Goal: Participate in discussion: Engage in conversation with other users on a specific topic

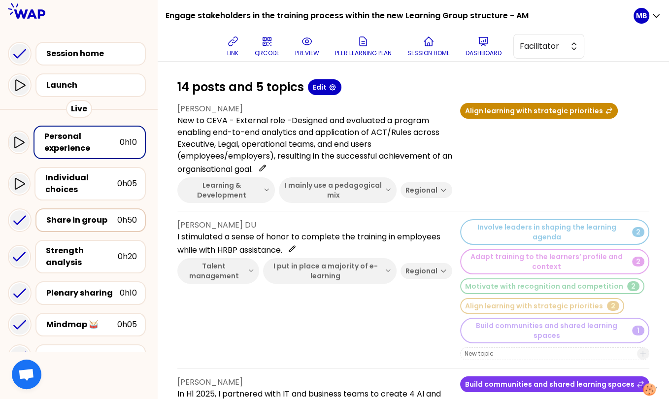
click at [95, 219] on div "Share in group" at bounding box center [81, 220] width 71 height 12
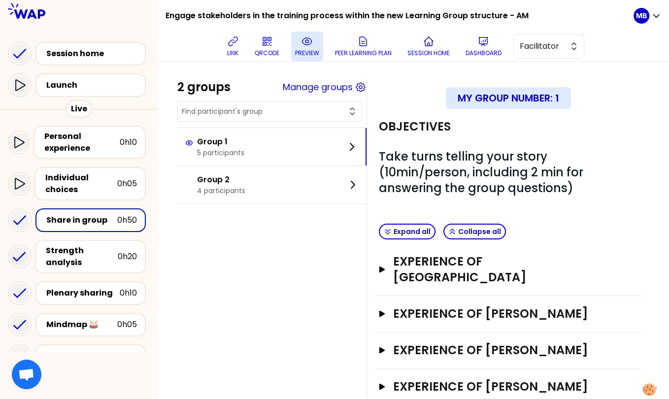
click at [306, 57] on button "preview" at bounding box center [307, 47] width 32 height 30
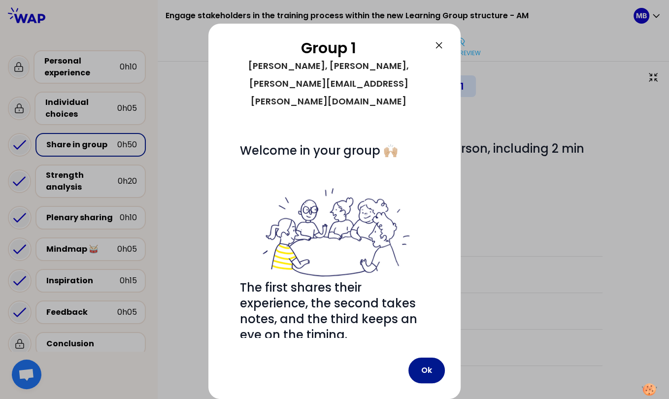
click at [427, 376] on button "Ok" at bounding box center [427, 371] width 36 height 26
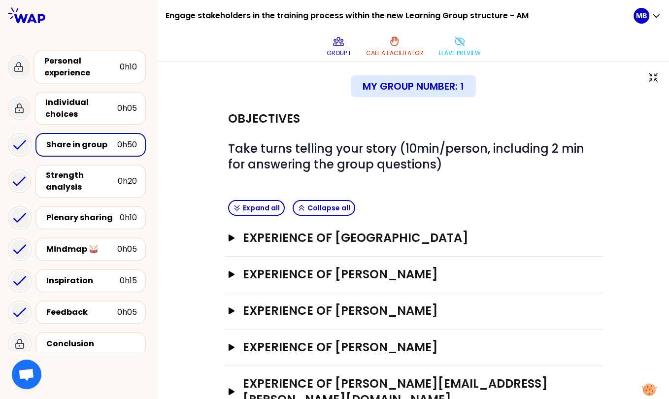
scroll to position [20, 0]
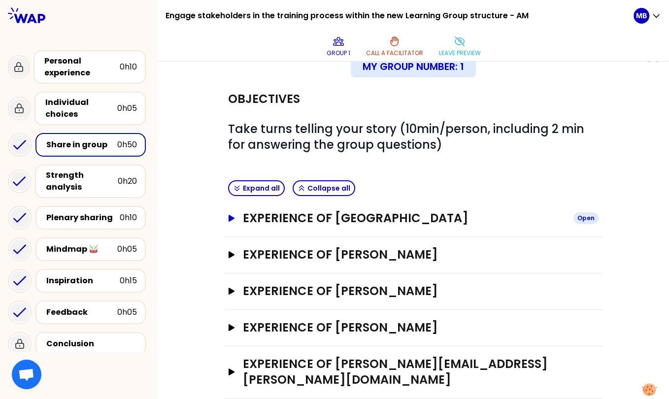
click at [321, 222] on h3 "Experience of Pinar Bayram" at bounding box center [404, 219] width 323 height 16
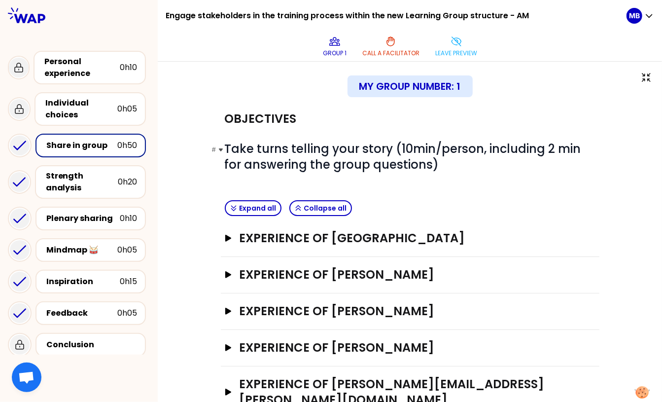
scroll to position [17, 0]
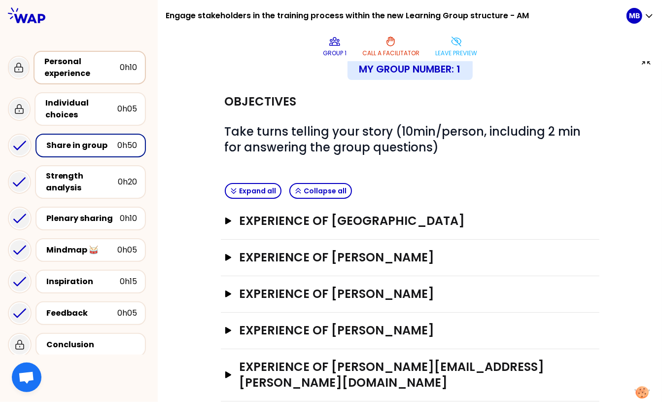
click at [81, 70] on div "Personal experience" at bounding box center [81, 68] width 75 height 24
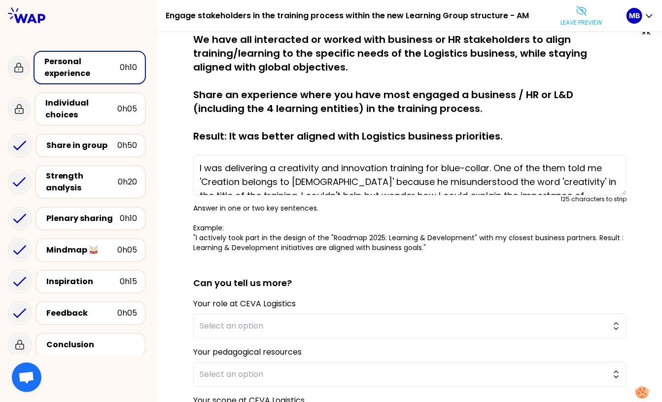
type textarea "New to CEVA - External role -Designed and evaluated a program enabling end-to-e…"
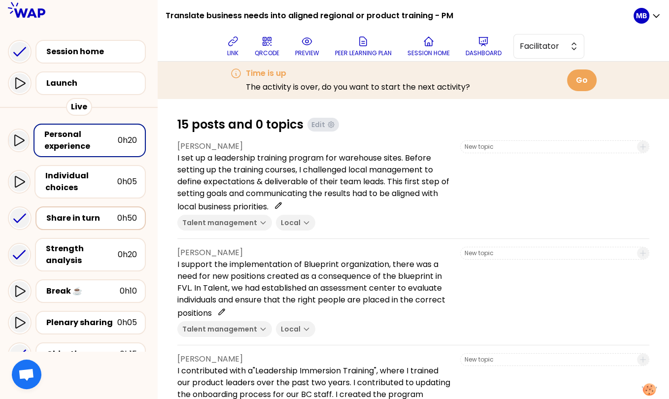
click at [95, 214] on div "Share in turn" at bounding box center [81, 218] width 71 height 12
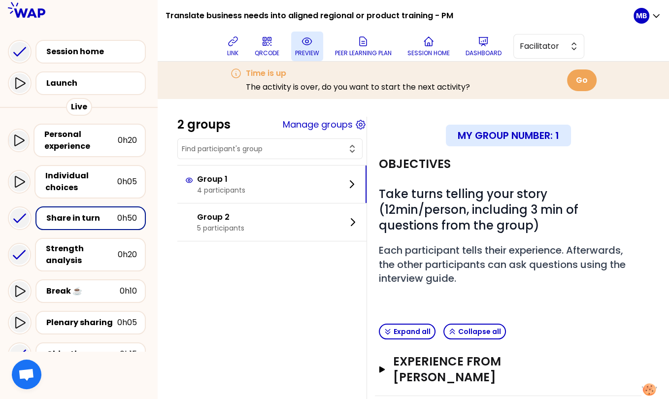
click at [309, 46] on icon at bounding box center [307, 41] width 12 height 12
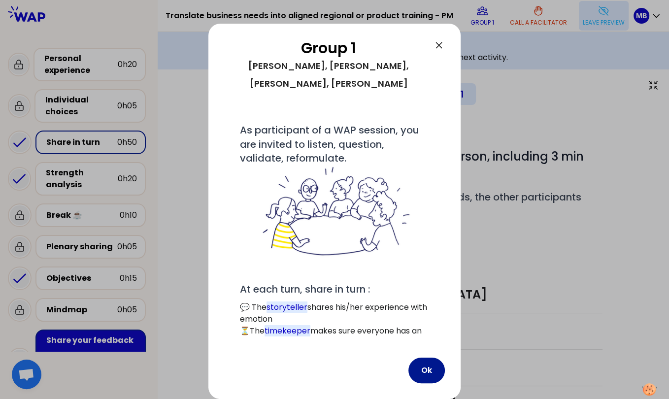
click at [420, 373] on button "Ok" at bounding box center [427, 371] width 36 height 26
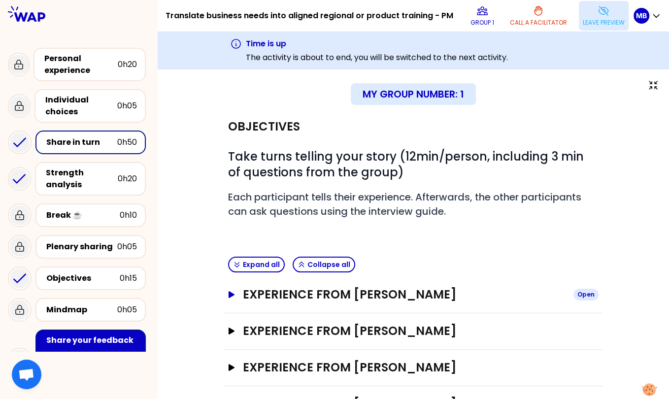
scroll to position [40, 0]
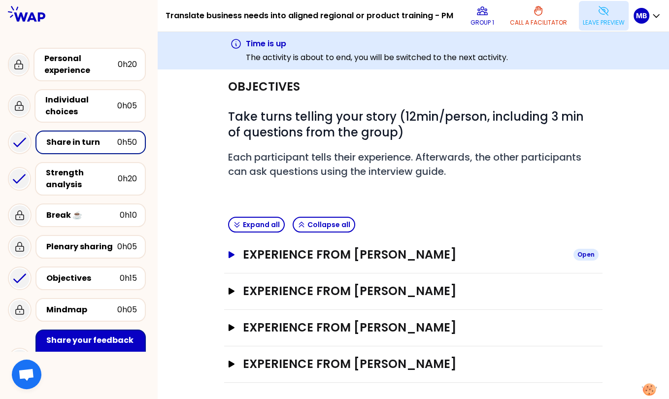
click at [321, 255] on h3 "Experience from [PERSON_NAME]" at bounding box center [404, 255] width 323 height 16
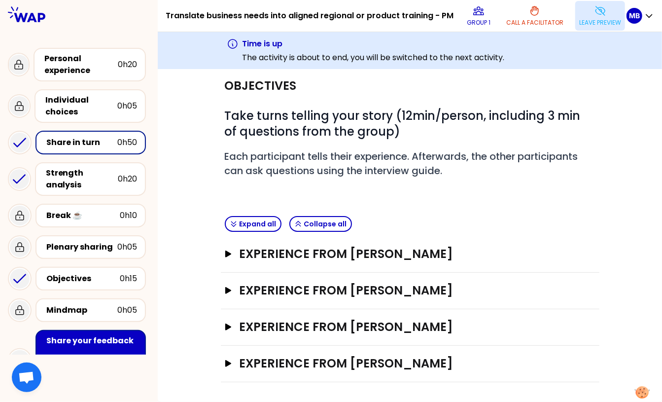
scroll to position [37, 0]
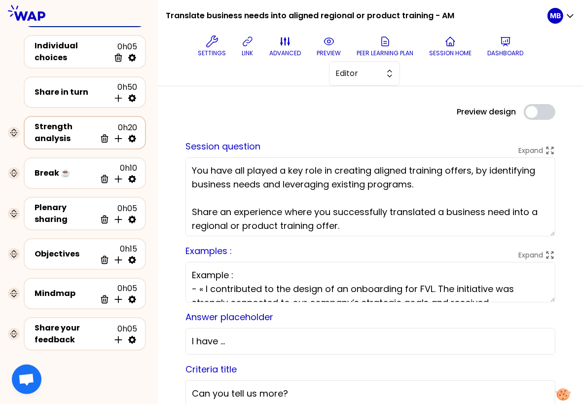
scroll to position [65, 0]
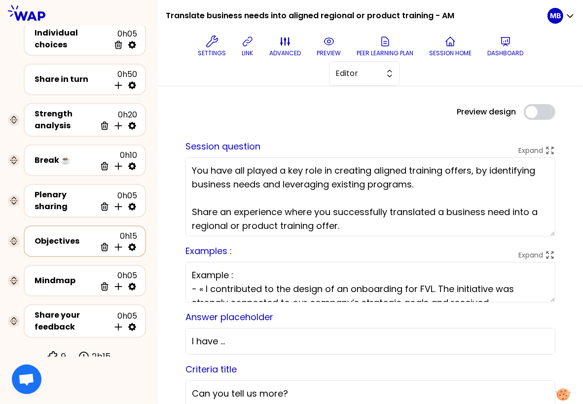
click at [66, 235] on div "Objectives" at bounding box center [65, 241] width 61 height 12
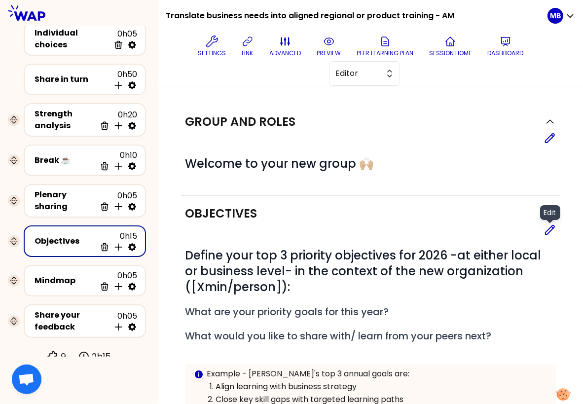
click at [548, 229] on icon at bounding box center [550, 230] width 12 height 12
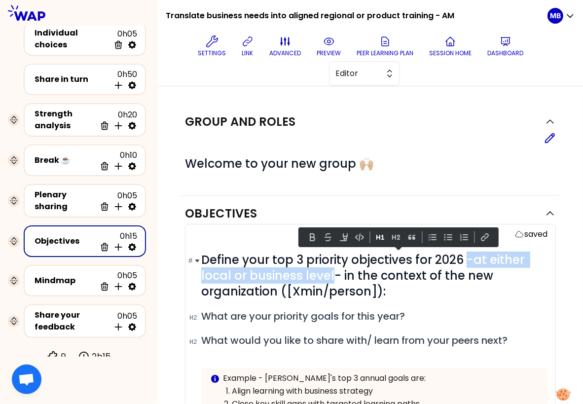
drag, startPoint x: 465, startPoint y: 256, endPoint x: 333, endPoint y: 278, distance: 134.4
click at [333, 278] on span "Define your top 3 priority objectives for 2026 -at either local or business lev…" at bounding box center [364, 275] width 326 height 48
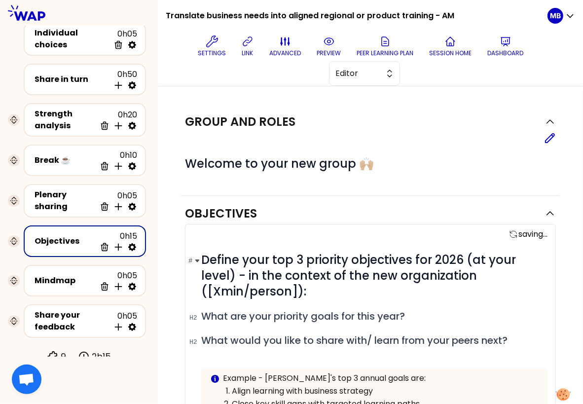
click at [244, 274] on span "Define your top 3 priority objectives for 2026 (at your level) - in the context…" at bounding box center [359, 275] width 317 height 48
click at [451, 275] on span "Define your top 3 priority objectives for 2026 (at your level and in the contex…" at bounding box center [359, 275] width 317 height 48
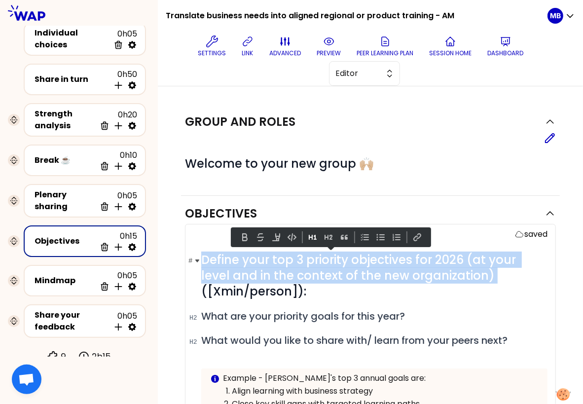
drag, startPoint x: 473, startPoint y: 280, endPoint x: 202, endPoint y: 263, distance: 272.1
click at [202, 263] on h1 "# Define your top 3 priority objectives for 2026 (at your level and in the cont…" at bounding box center [374, 275] width 346 height 47
copy span "Define your top 3 priority objectives for 2026 (at your level and in the contex…"
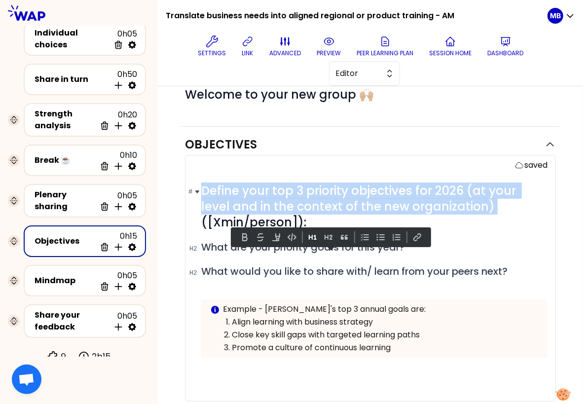
scroll to position [79, 0]
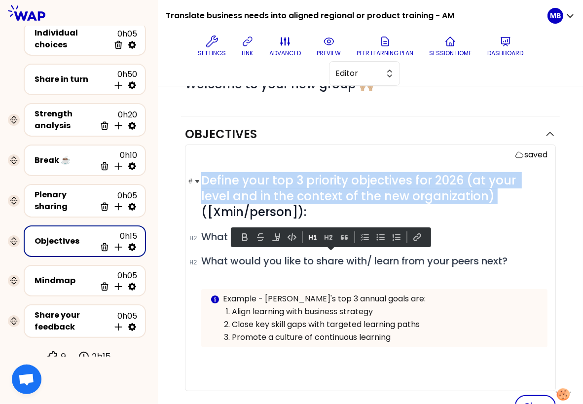
copy span "Define your top 3 priority objectives for 2026 (at your level and in the contex…"
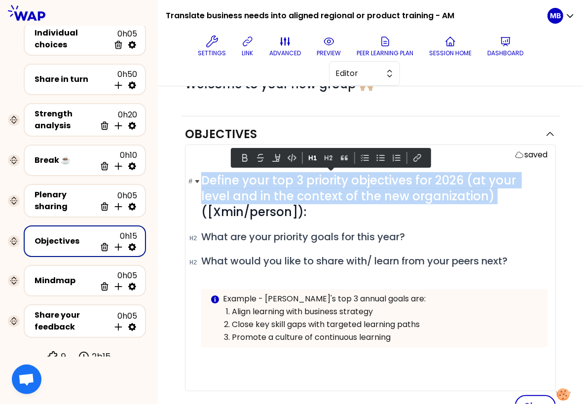
click at [401, 197] on span "Define your top 3 priority objectives for 2026 (at your level and in the contex…" at bounding box center [359, 196] width 317 height 48
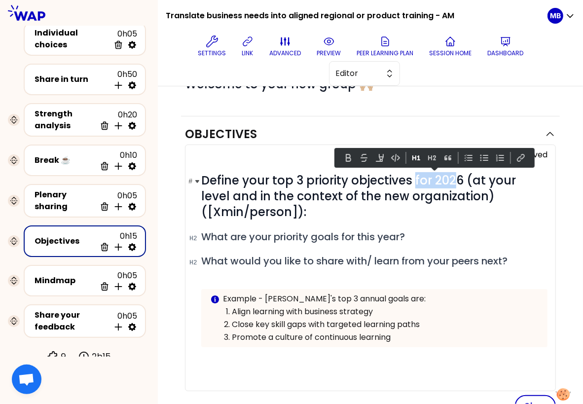
drag, startPoint x: 414, startPoint y: 177, endPoint x: 454, endPoint y: 179, distance: 40.0
click at [454, 179] on span "Define your top 3 priority objectives for 2026 (at your level and in the contex…" at bounding box center [359, 196] width 317 height 48
click at [333, 218] on div "# Define your top 3 priority objectives for 2026 (at your level and in the cont…" at bounding box center [374, 280] width 346 height 214
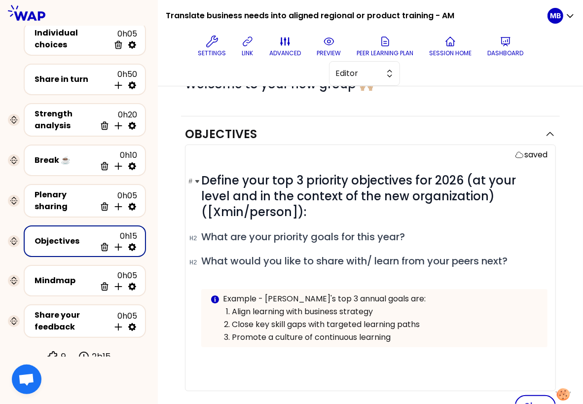
click at [327, 211] on h1 "# Define your top 3 priority objectives for 2026 (at your level and in the cont…" at bounding box center [374, 196] width 346 height 47
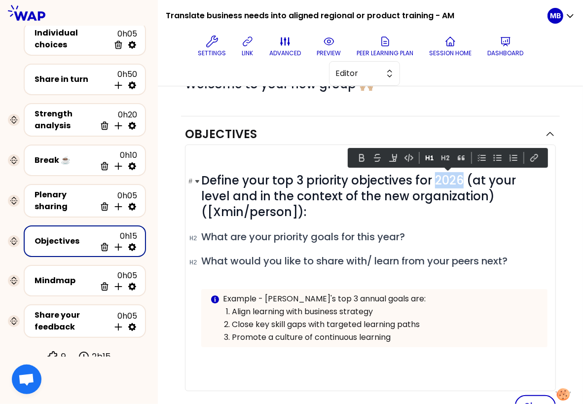
drag, startPoint x: 460, startPoint y: 178, endPoint x: 433, endPoint y: 175, distance: 27.9
click at [433, 175] on span "Define your top 3 priority objectives for 2026 (at your level and in the contex…" at bounding box center [359, 196] width 317 height 48
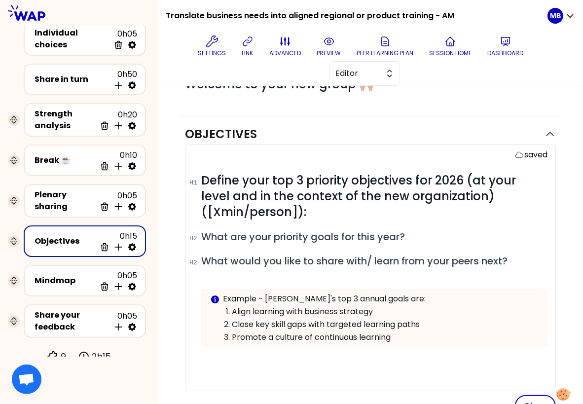
click at [381, 224] on div "# Define your top 3 priority objectives for 2026 (at your level and in the cont…" at bounding box center [374, 280] width 346 height 214
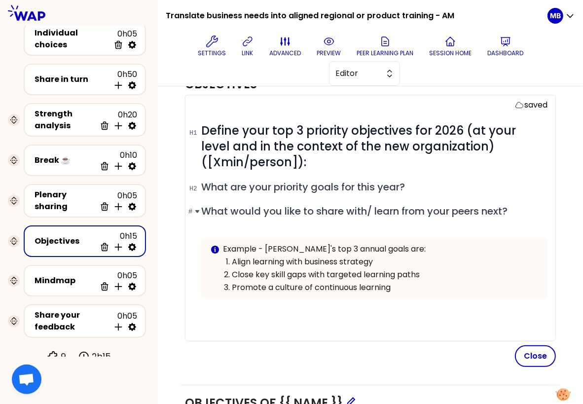
scroll to position [105, 0]
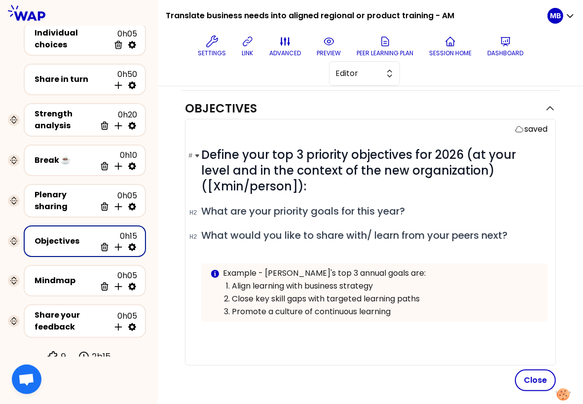
click at [355, 184] on h1 "# Define your top 3 priority objectives for 2026 (at your level and in the cont…" at bounding box center [374, 170] width 346 height 47
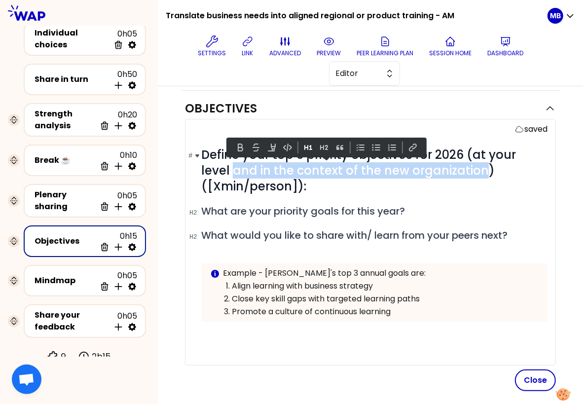
drag, startPoint x: 450, startPoint y: 170, endPoint x: 203, endPoint y: 168, distance: 247.5
click at [203, 168] on span "Define your top 3 priority objectives for 2026 (at your level and in the contex…" at bounding box center [359, 170] width 317 height 48
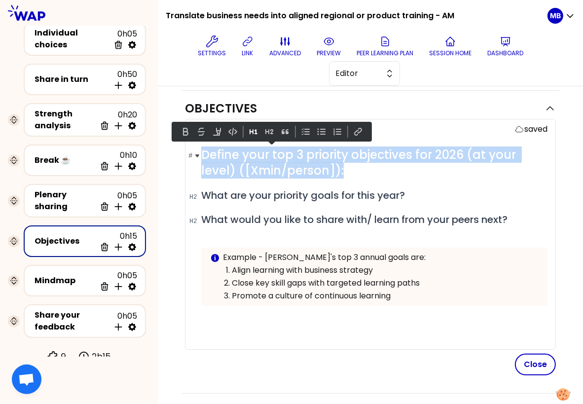
drag, startPoint x: 346, startPoint y: 164, endPoint x: 202, endPoint y: 154, distance: 144.3
click at [202, 154] on h1 "# Define your top 3 priority objectives for 2026 (at your level) ([Xmin/person]…" at bounding box center [374, 163] width 346 height 32
copy span "Define your top 3 priority objectives for 2026 (at your level) ([Xmin/person]):"
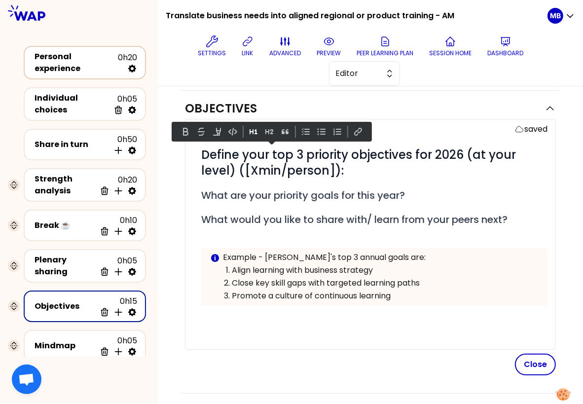
click at [65, 65] on div "Personal experience" at bounding box center [76, 63] width 83 height 24
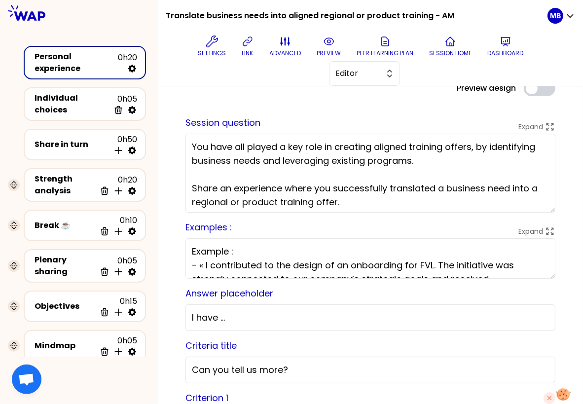
scroll to position [2, 0]
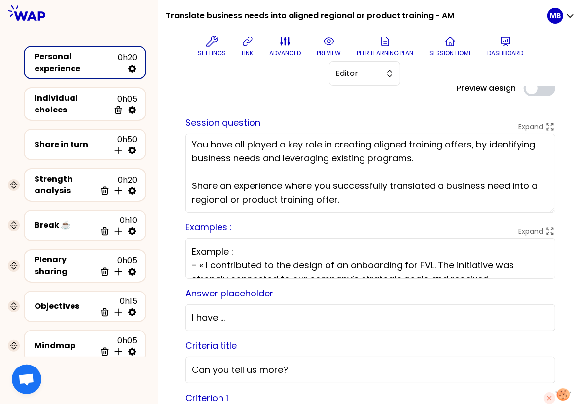
click at [375, 198] on textarea "You have all played a key role in creating aligned training offers, by identify…" at bounding box center [370, 173] width 370 height 79
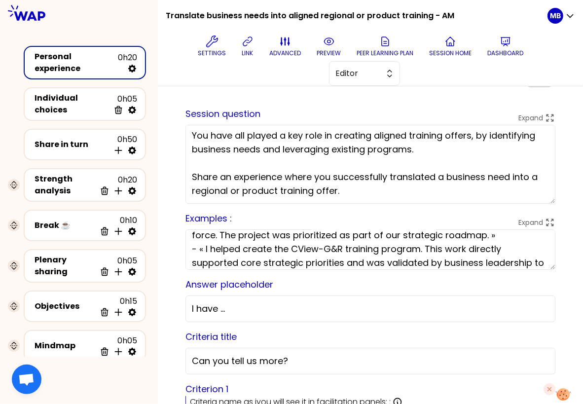
scroll to position [97, 0]
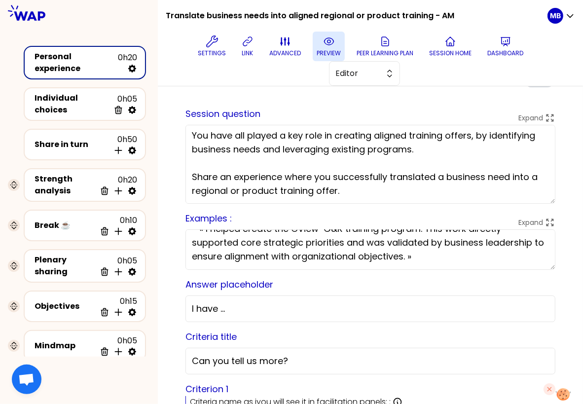
click at [323, 45] on icon at bounding box center [329, 41] width 12 height 12
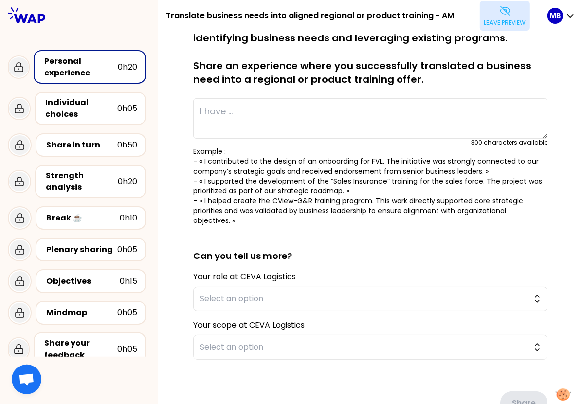
type textarea "- Operational Talent Program for Operators who have progressed to Assistant Sup…"
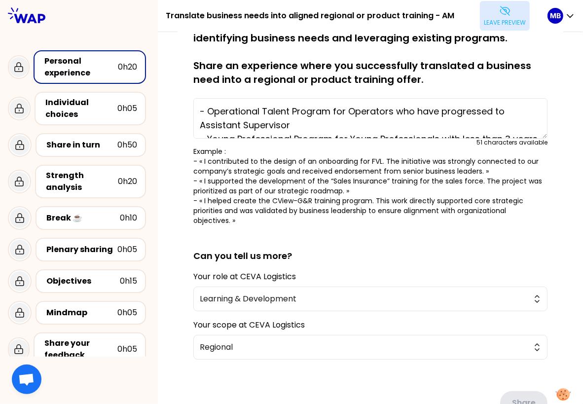
scroll to position [0, 0]
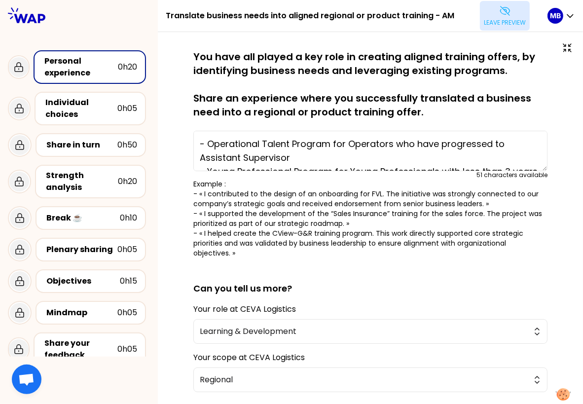
click at [67, 292] on div "Objectives 0h15" at bounding box center [79, 281] width 142 height 32
click at [69, 283] on div "Objectives" at bounding box center [82, 281] width 73 height 12
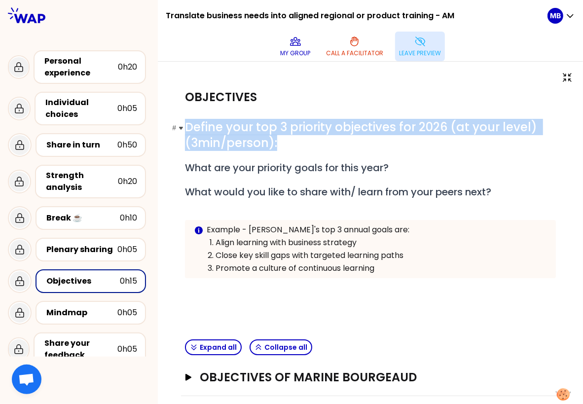
drag, startPoint x: 187, startPoint y: 127, endPoint x: 317, endPoint y: 147, distance: 131.6
click at [317, 147] on h1 "# Define your top 3 priority objectives for 2026 (at your level) (3min/person):" at bounding box center [370, 135] width 371 height 32
copy span "Define your top 3 priority objectives for 2026 (at your level) (3min/person):"
